Goal: Find specific page/section: Find specific page/section

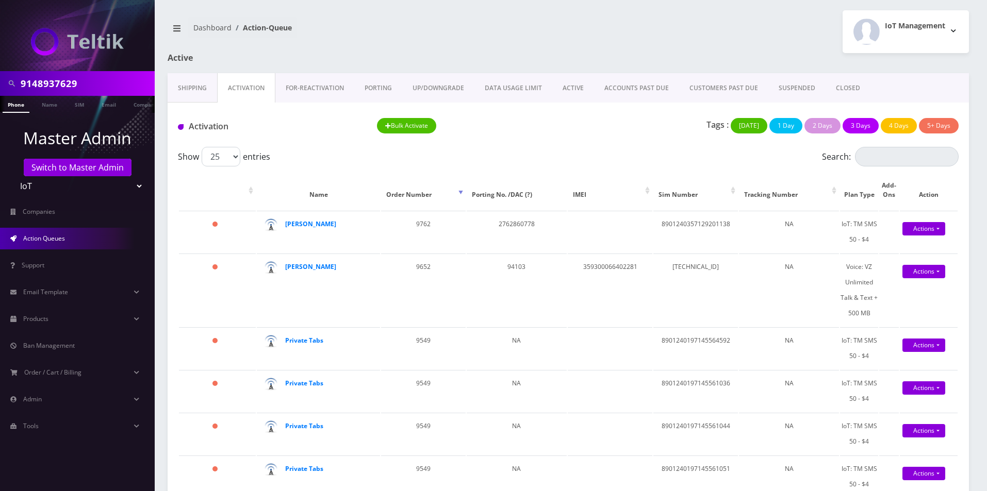
click at [561, 91] on link "ACTIVE" at bounding box center [573, 88] width 42 height 30
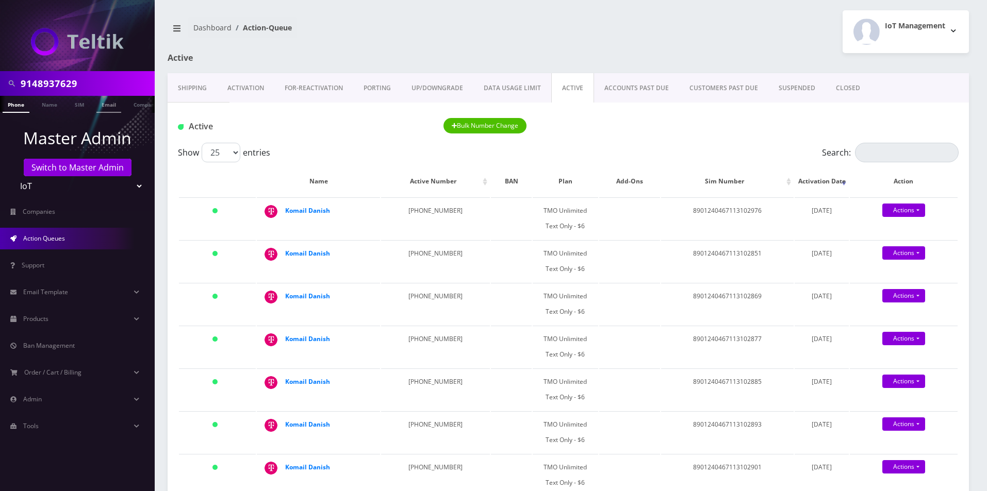
click at [94, 97] on li "Email" at bounding box center [109, 104] width 30 height 17
click at [90, 82] on input "9148937629" at bounding box center [86, 84] width 131 height 20
type input "[PERSON_NAME]"
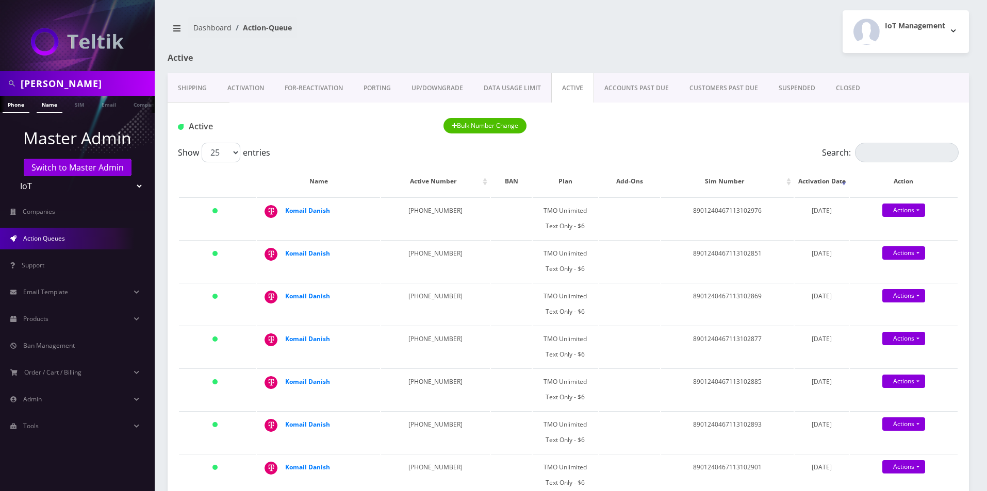
click at [45, 102] on link "Name" at bounding box center [50, 104] width 26 height 17
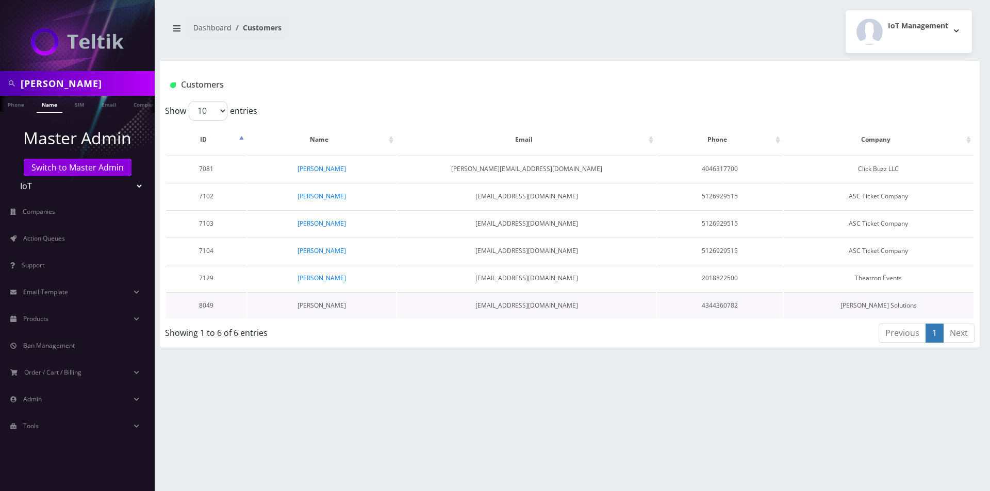
click at [327, 304] on link "[PERSON_NAME]" at bounding box center [322, 305] width 48 height 9
